Goal: Navigation & Orientation: Go to known website

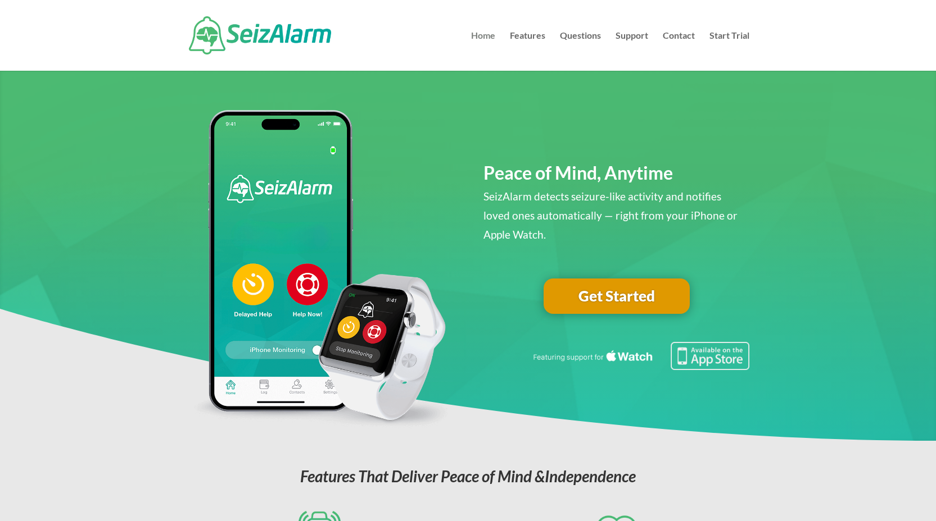
click at [486, 37] on link "Home" at bounding box center [483, 50] width 24 height 39
